Goal: Information Seeking & Learning: Learn about a topic

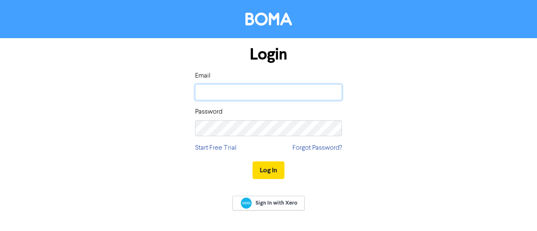
type input "[PERSON_NAME][EMAIL_ADDRESS][DOMAIN_NAME]"
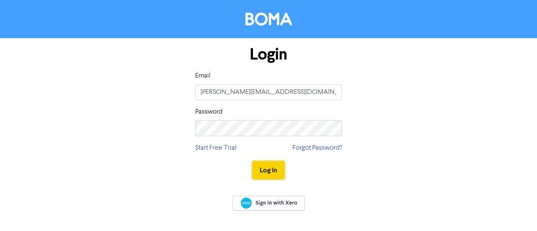
click at [259, 169] on button "Log In" at bounding box center [268, 170] width 32 height 18
click at [277, 171] on button "Log In" at bounding box center [268, 170] width 32 height 18
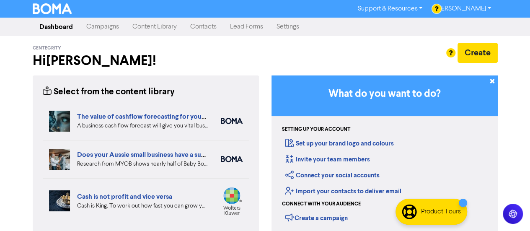
click at [141, 29] on link "Content Library" at bounding box center [155, 26] width 58 height 17
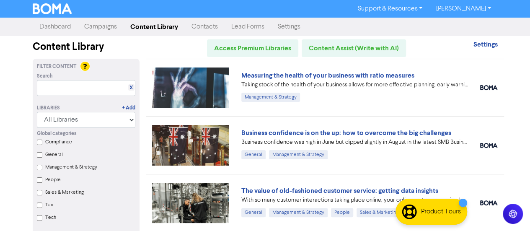
click at [208, 85] on img at bounding box center [190, 87] width 77 height 40
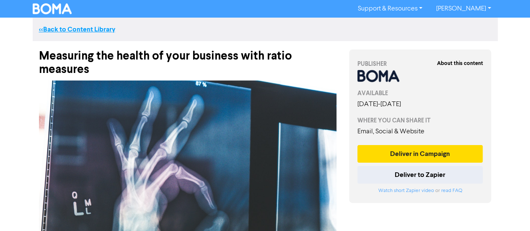
click at [60, 31] on link "<< Back to Content Library" at bounding box center [77, 29] width 76 height 8
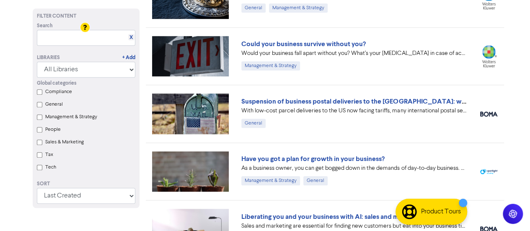
scroll to position [419, 0]
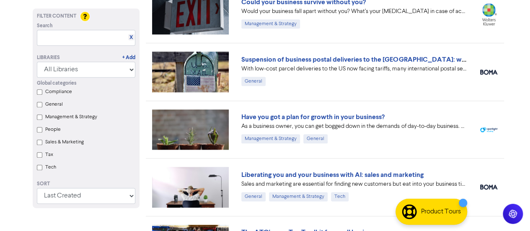
click at [197, 119] on img at bounding box center [190, 129] width 77 height 40
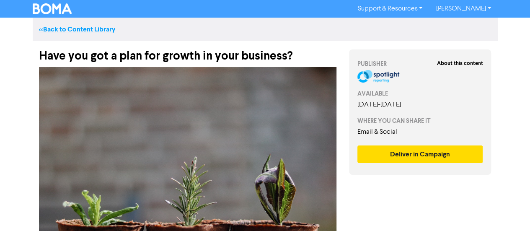
click at [60, 26] on link "<< Back to Content Library" at bounding box center [77, 29] width 76 height 8
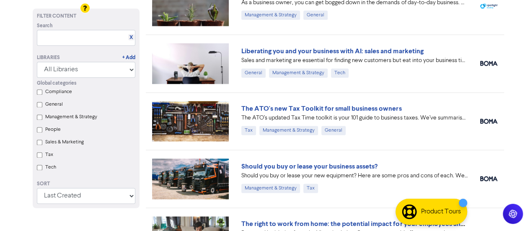
scroll to position [545, 0]
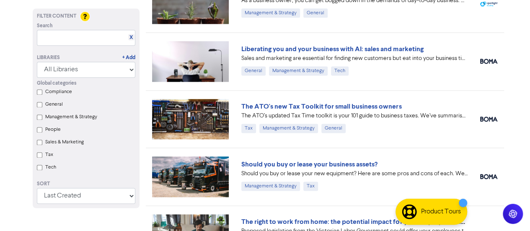
click at [208, 110] on img at bounding box center [190, 119] width 77 height 40
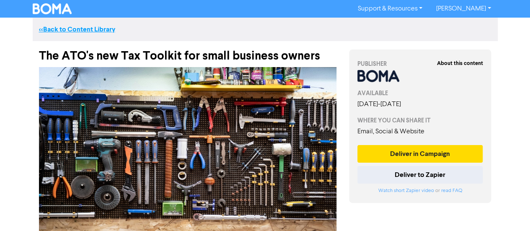
click at [70, 31] on link "<< Back to Content Library" at bounding box center [77, 29] width 76 height 8
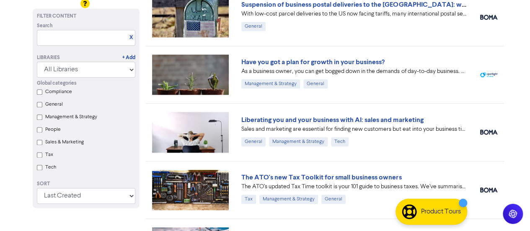
scroll to position [461, 0]
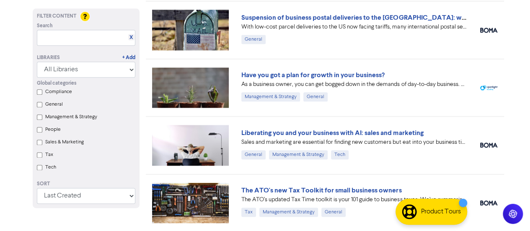
click at [200, 84] on img at bounding box center [190, 87] width 77 height 40
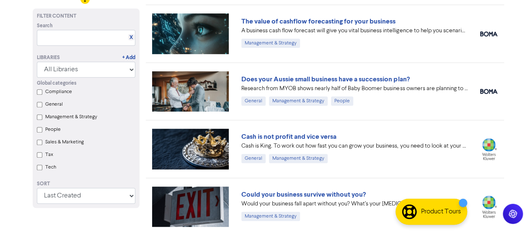
scroll to position [210, 0]
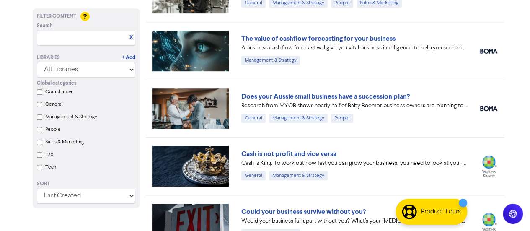
click at [181, 55] on img at bounding box center [190, 51] width 77 height 40
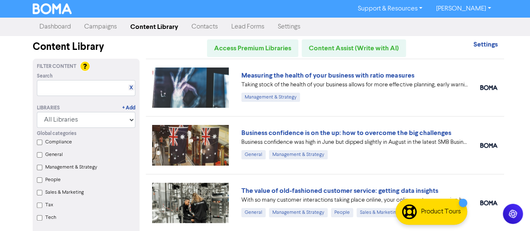
click at [195, 138] on img at bounding box center [190, 145] width 77 height 40
